Goal: Task Accomplishment & Management: Manage account settings

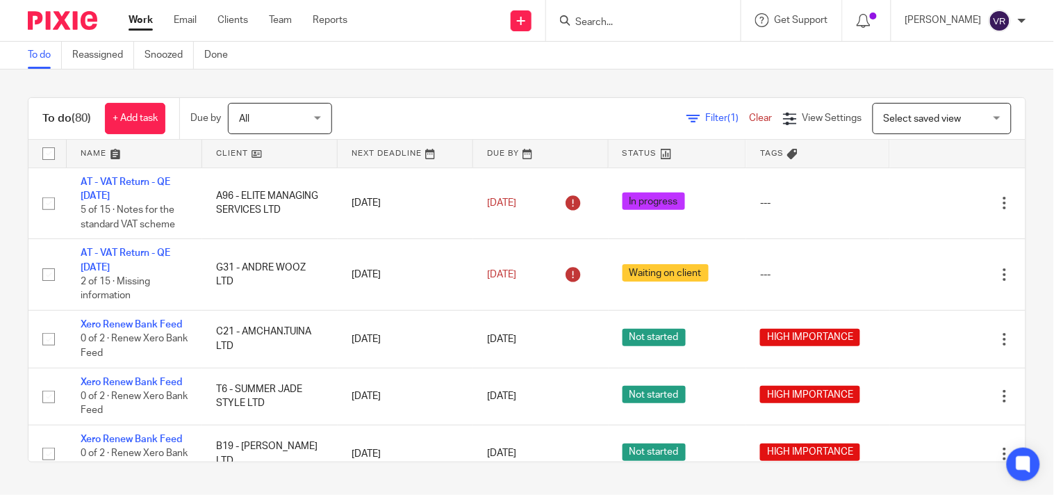
scroll to position [2392, 0]
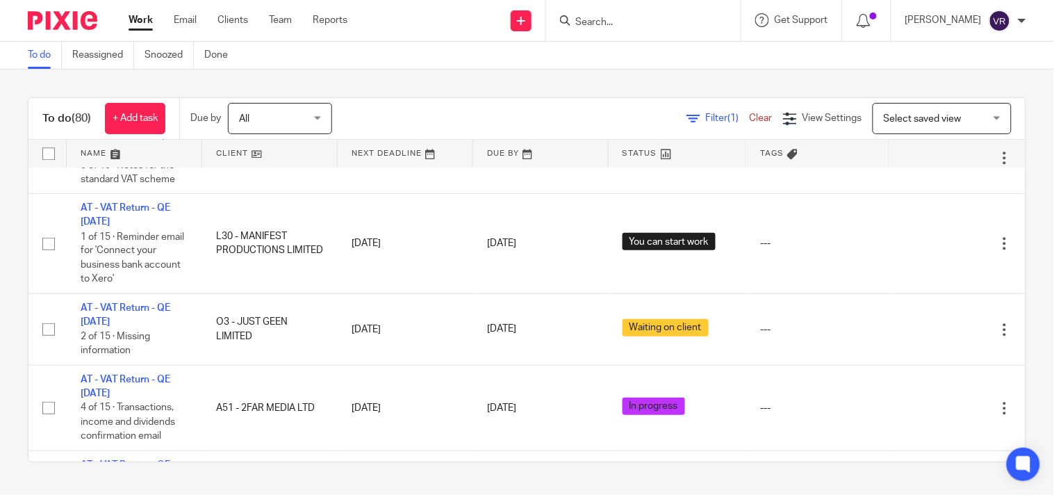
scroll to position [2315, 0]
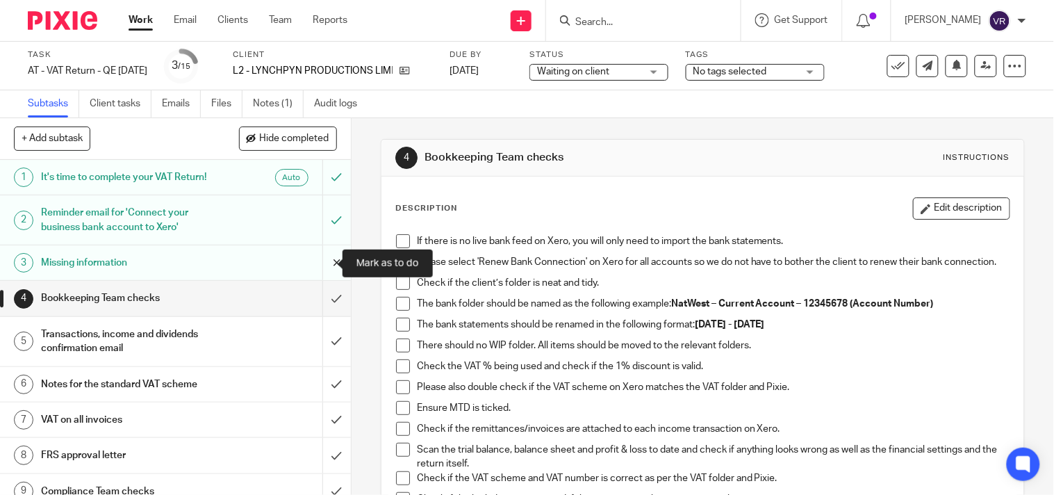
click at [311, 275] on input "submit" at bounding box center [175, 262] width 351 height 35
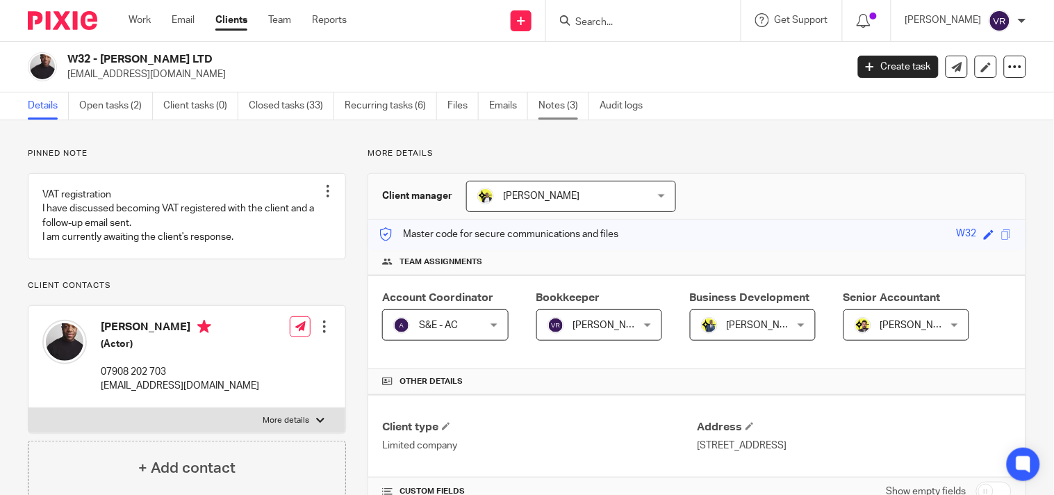
click at [556, 105] on link "Notes (3)" at bounding box center [563, 105] width 51 height 27
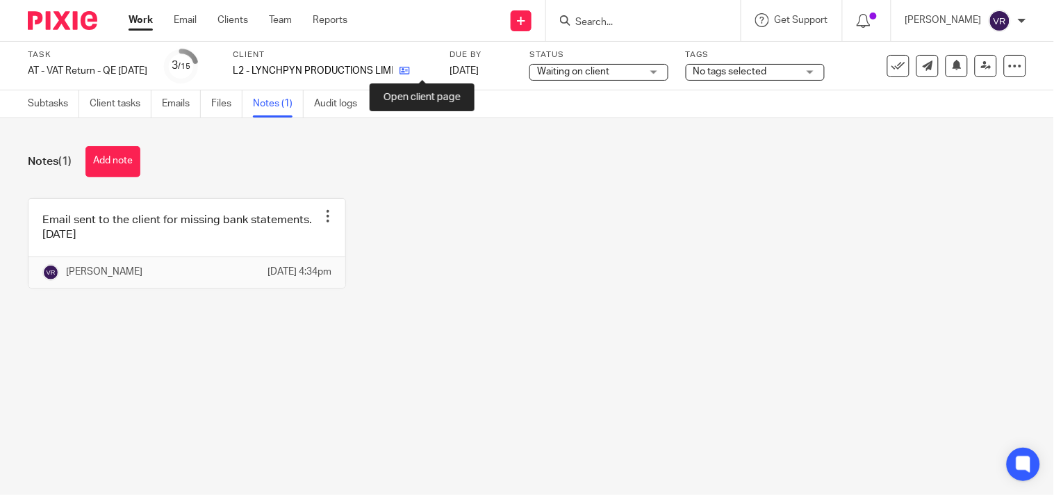
click at [410, 72] on icon at bounding box center [404, 70] width 10 height 10
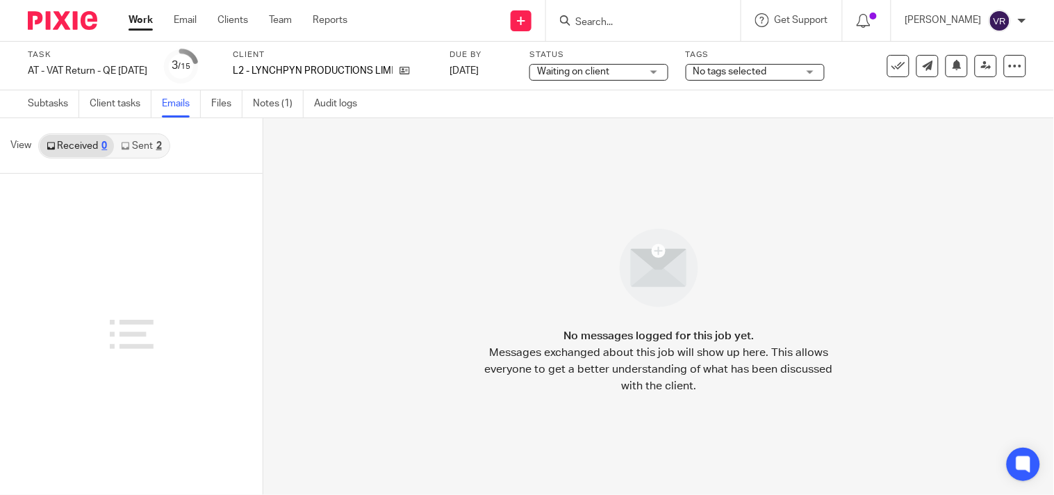
click at [150, 147] on link "Sent 2" at bounding box center [141, 146] width 54 height 22
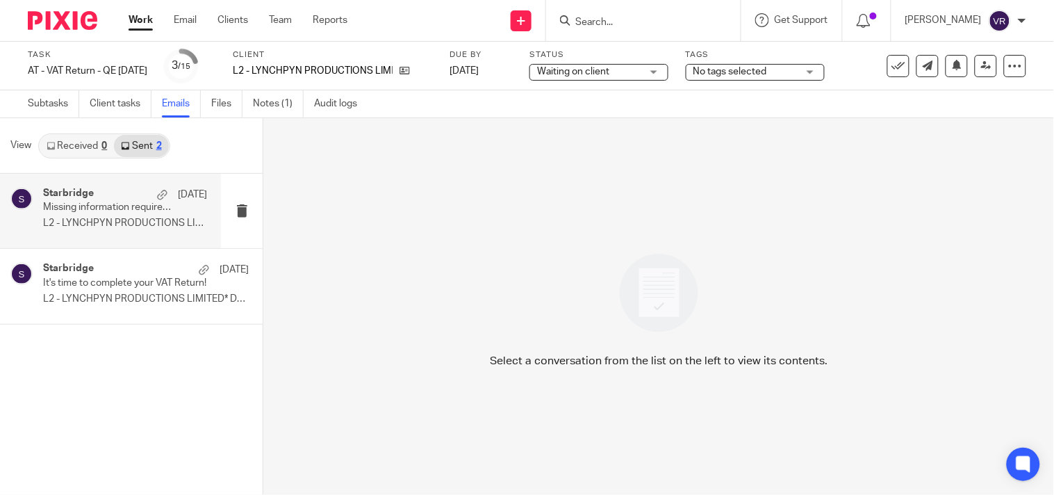
click at [106, 218] on p "L2 - LYNCHPYN PRODUCTIONS LIMITED* Dear..." at bounding box center [125, 223] width 164 height 12
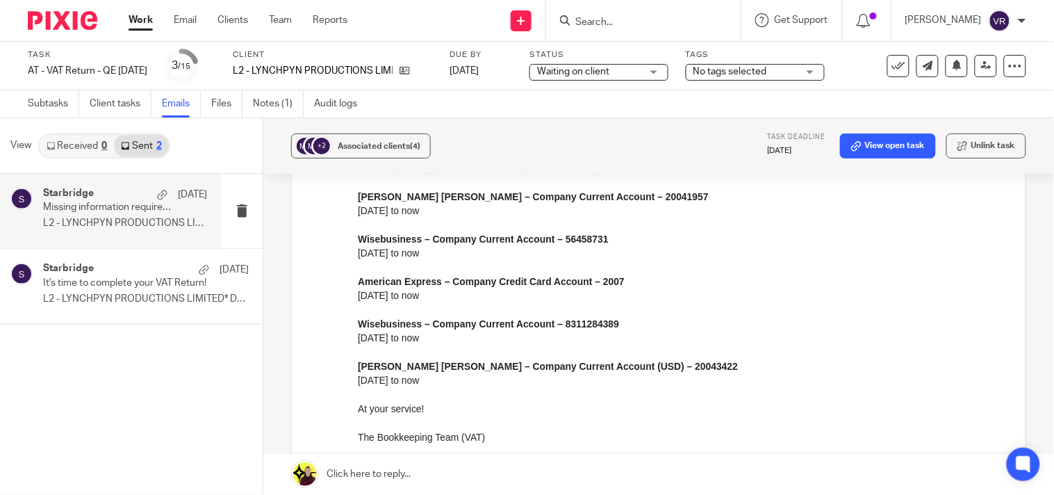
scroll to position [154, 0]
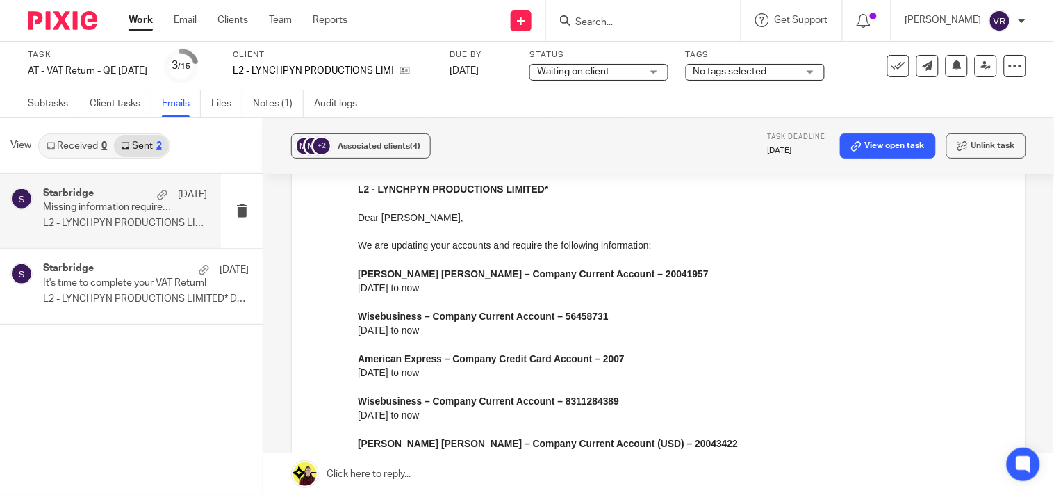
click at [82, 199] on div "Starbridge 7 Oct" at bounding box center [125, 195] width 164 height 14
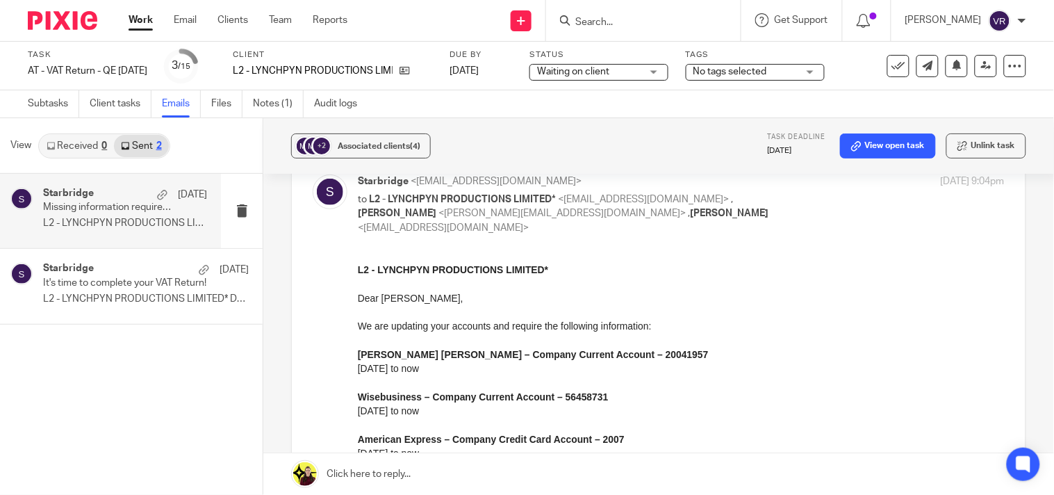
scroll to position [0, 0]
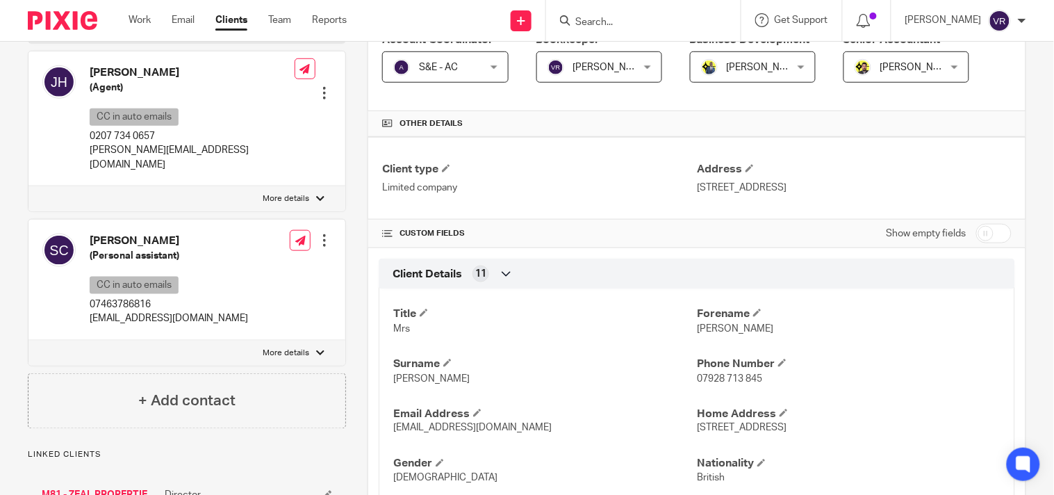
scroll to position [231, 0]
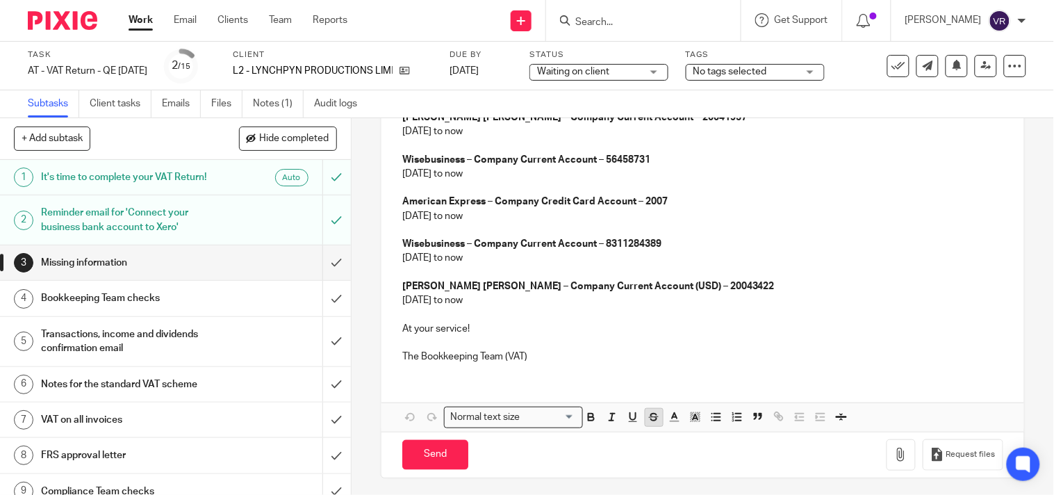
scroll to position [268, 0]
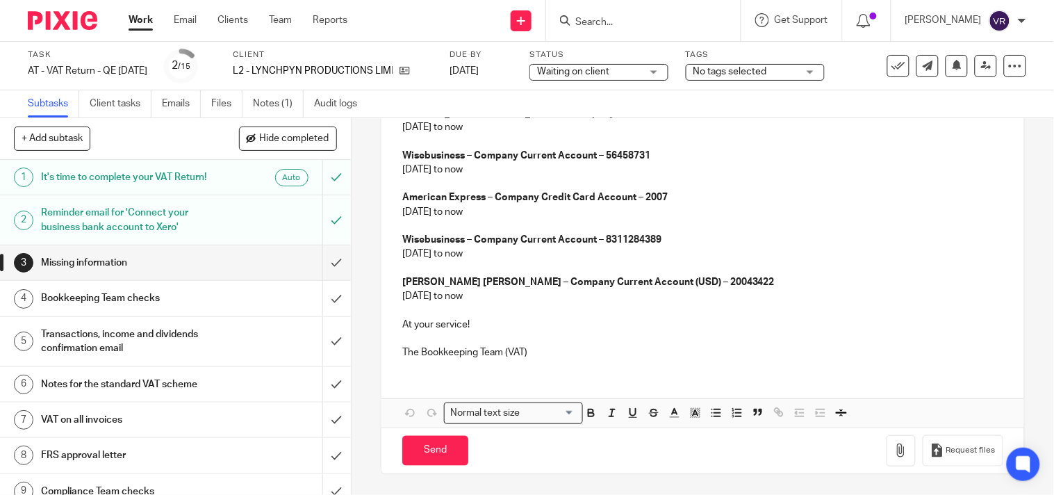
click at [573, 351] on p "The Bookkeeping Team (VAT)" at bounding box center [702, 352] width 601 height 14
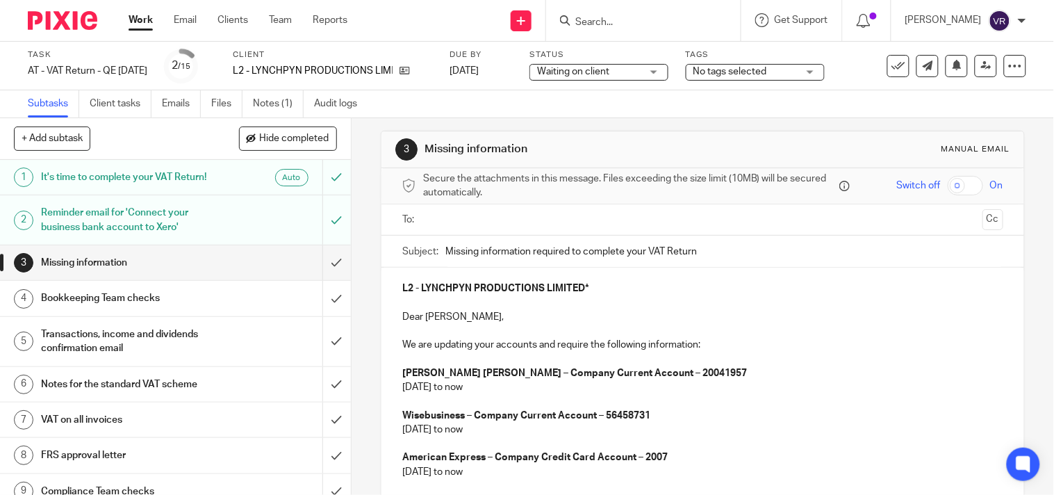
scroll to position [0, 0]
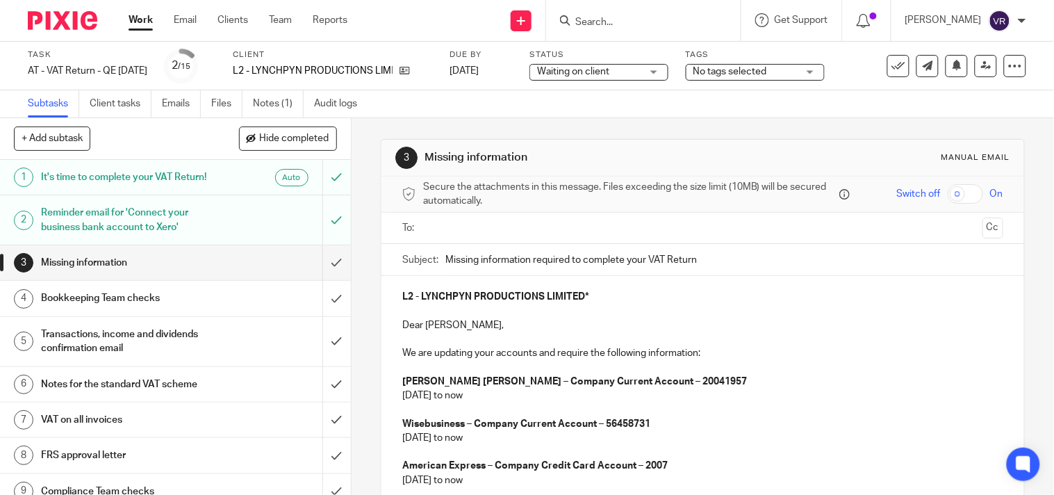
click at [538, 234] on input "text" at bounding box center [702, 228] width 549 height 16
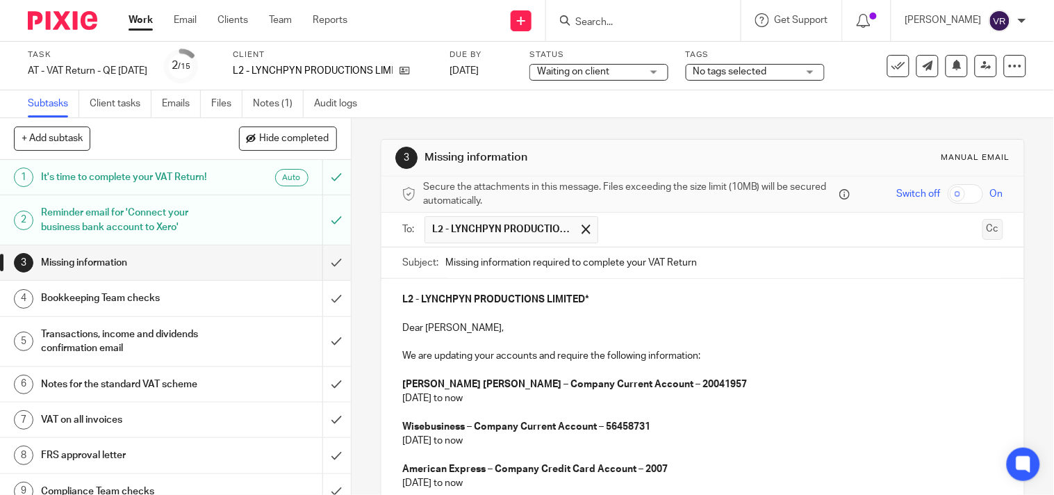
click at [982, 236] on button "Cc" at bounding box center [992, 229] width 21 height 21
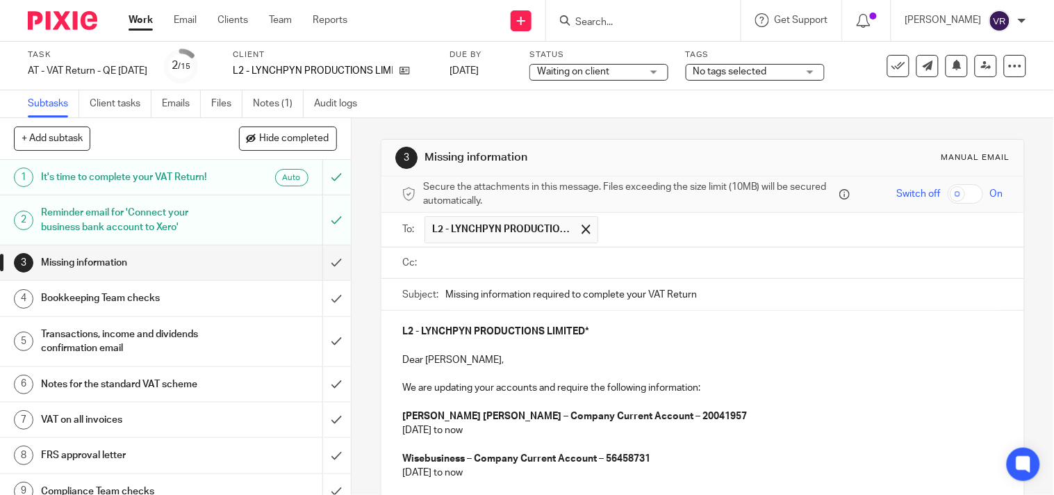
click at [528, 265] on input "text" at bounding box center [713, 263] width 570 height 16
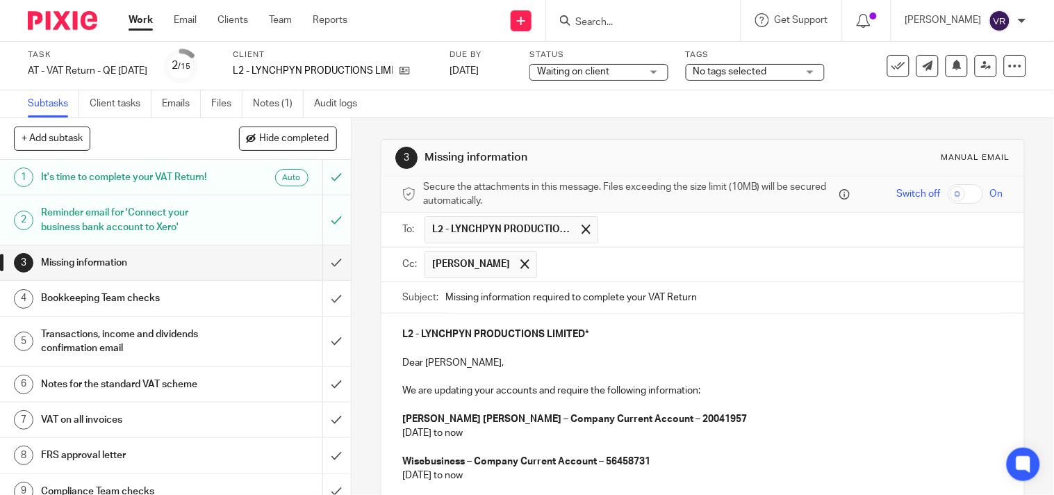
click at [544, 263] on input "text" at bounding box center [770, 264] width 453 height 27
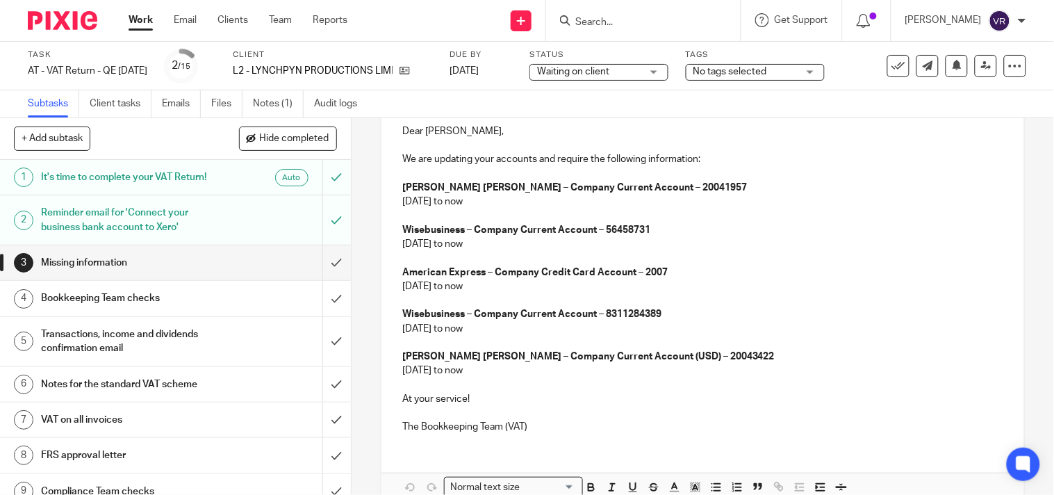
scroll to position [307, 0]
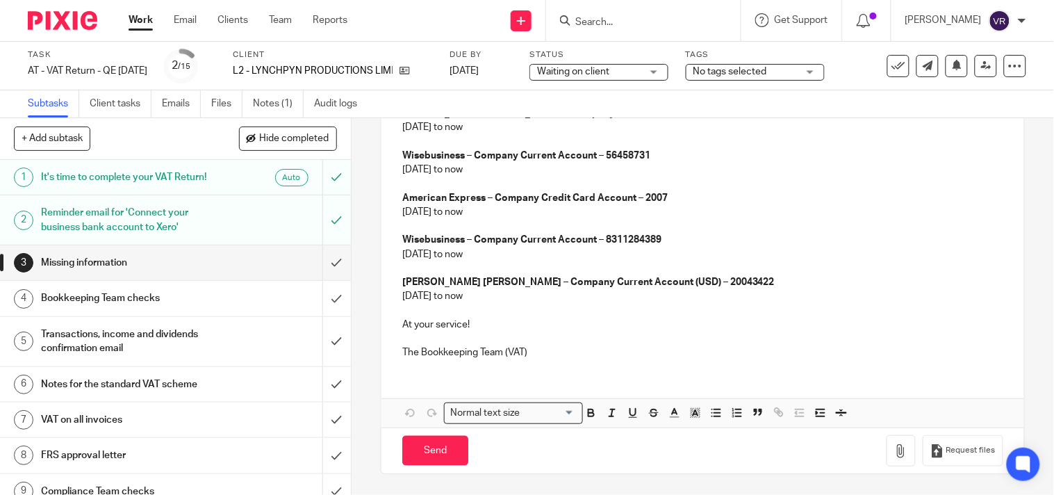
click at [524, 338] on p at bounding box center [702, 338] width 601 height 14
click at [517, 329] on p "At your service!" at bounding box center [702, 324] width 601 height 14
click at [699, 450] on button "Save draft" at bounding box center [692, 451] width 88 height 30
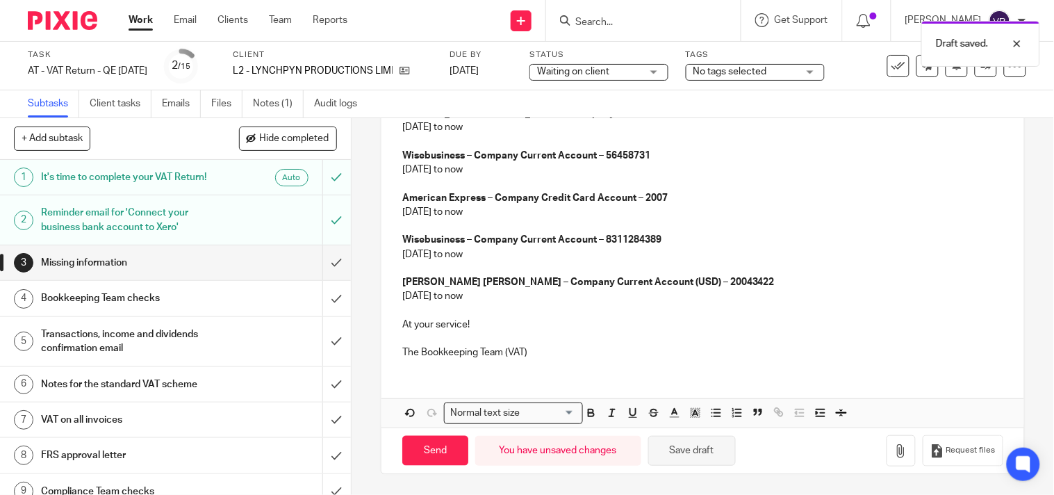
click at [718, 463] on button "Save draft" at bounding box center [692, 451] width 88 height 30
click at [690, 451] on button "Save draft" at bounding box center [692, 451] width 88 height 30
click at [720, 460] on button "Save draft" at bounding box center [692, 451] width 88 height 30
click at [724, 463] on button "Save draft" at bounding box center [692, 451] width 88 height 30
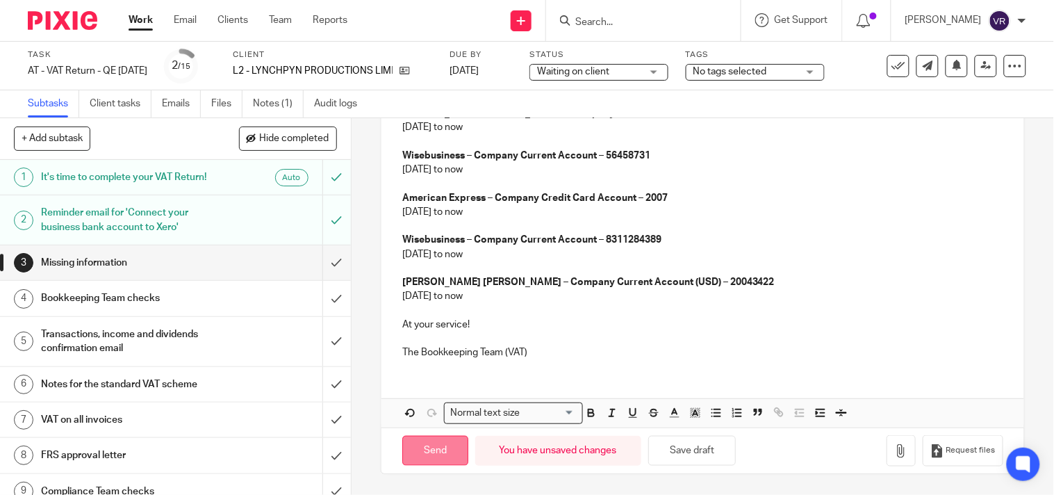
click at [438, 445] on input "Send" at bounding box center [435, 451] width 66 height 30
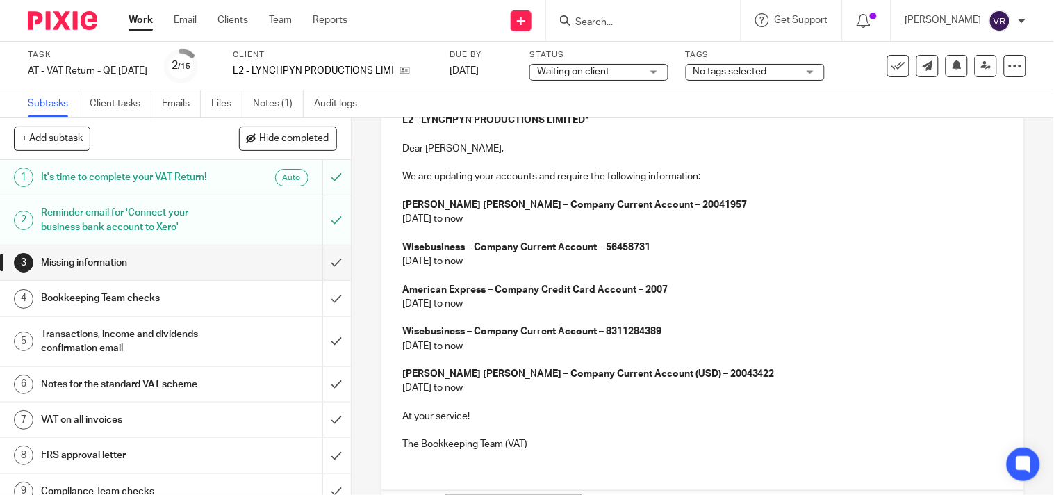
type input "Sent"
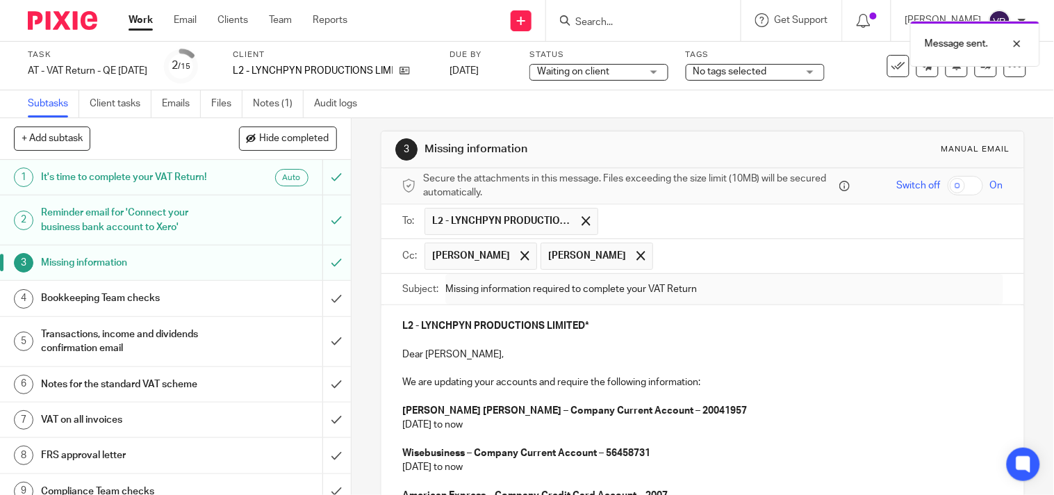
scroll to position [0, 0]
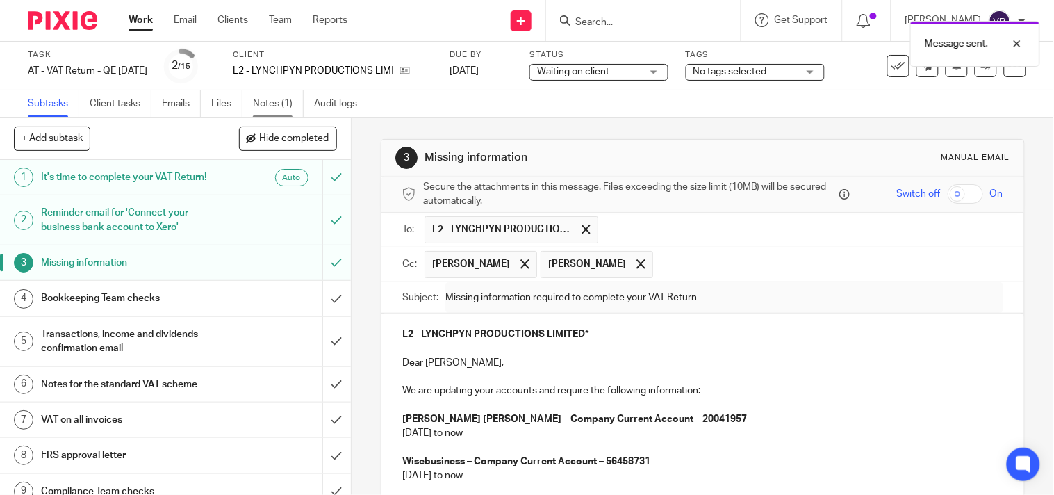
click at [276, 105] on link "Notes (1)" at bounding box center [278, 103] width 51 height 27
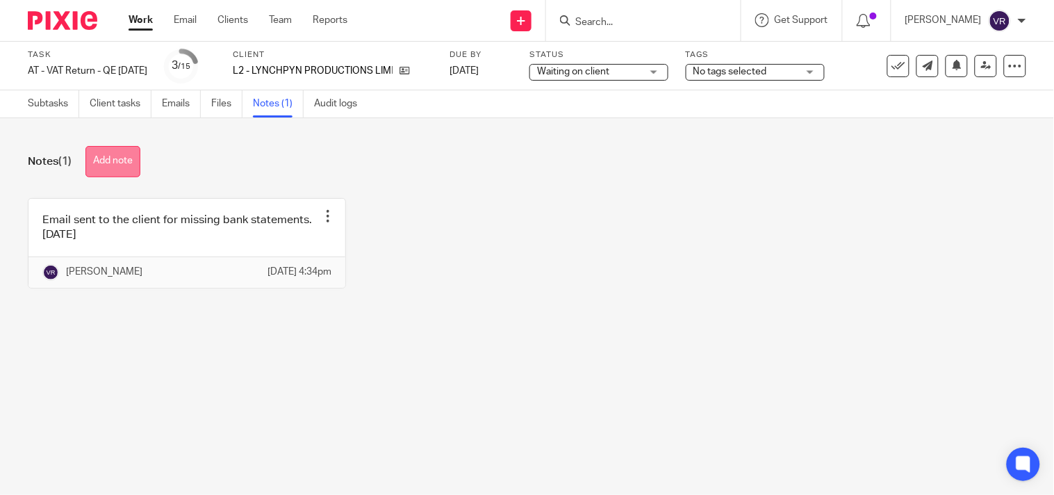
click at [120, 160] on button "Add note" at bounding box center [112, 161] width 55 height 31
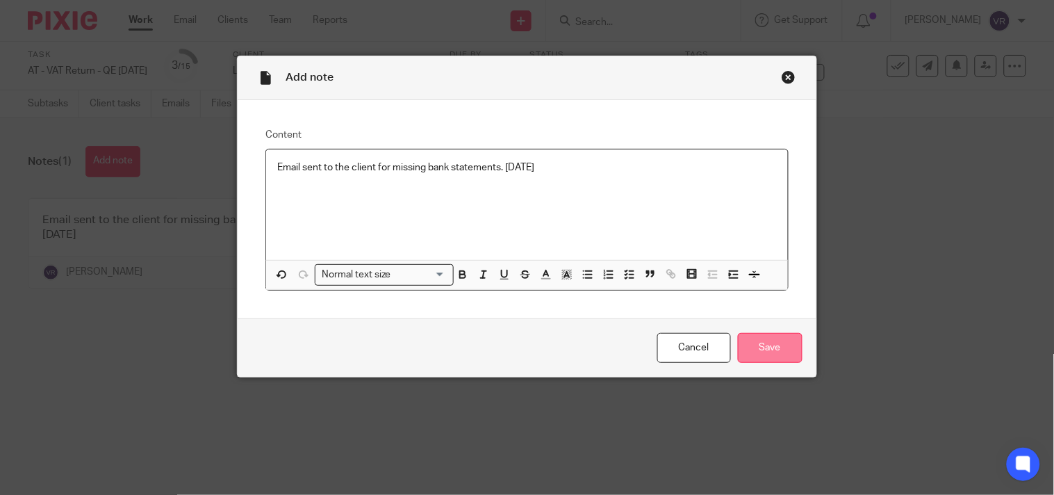
click at [787, 347] on input "Save" at bounding box center [770, 348] width 65 height 30
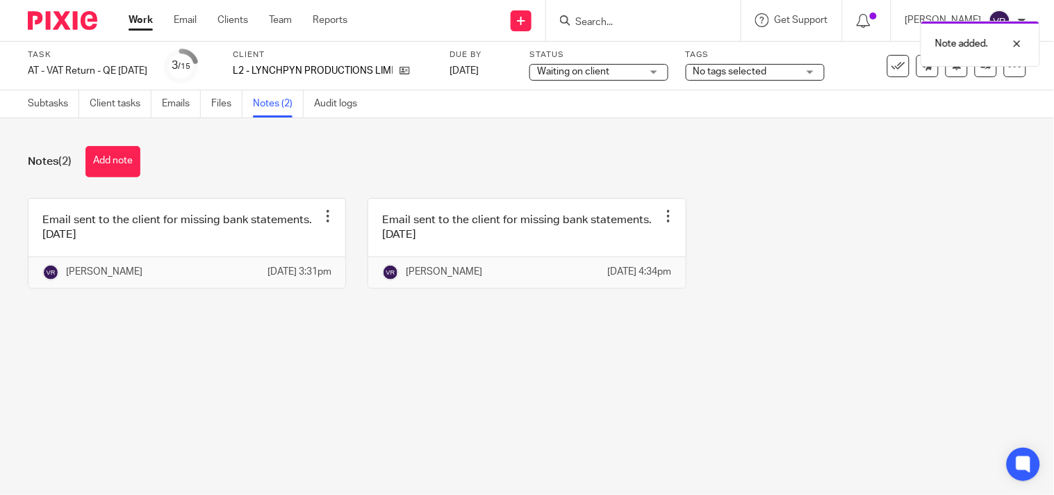
click at [765, 309] on div "Email sent to the client for missing bank statements. [DATE] Edit note Delete n…" at bounding box center [516, 253] width 1020 height 111
